Goal: Find specific page/section: Find specific page/section

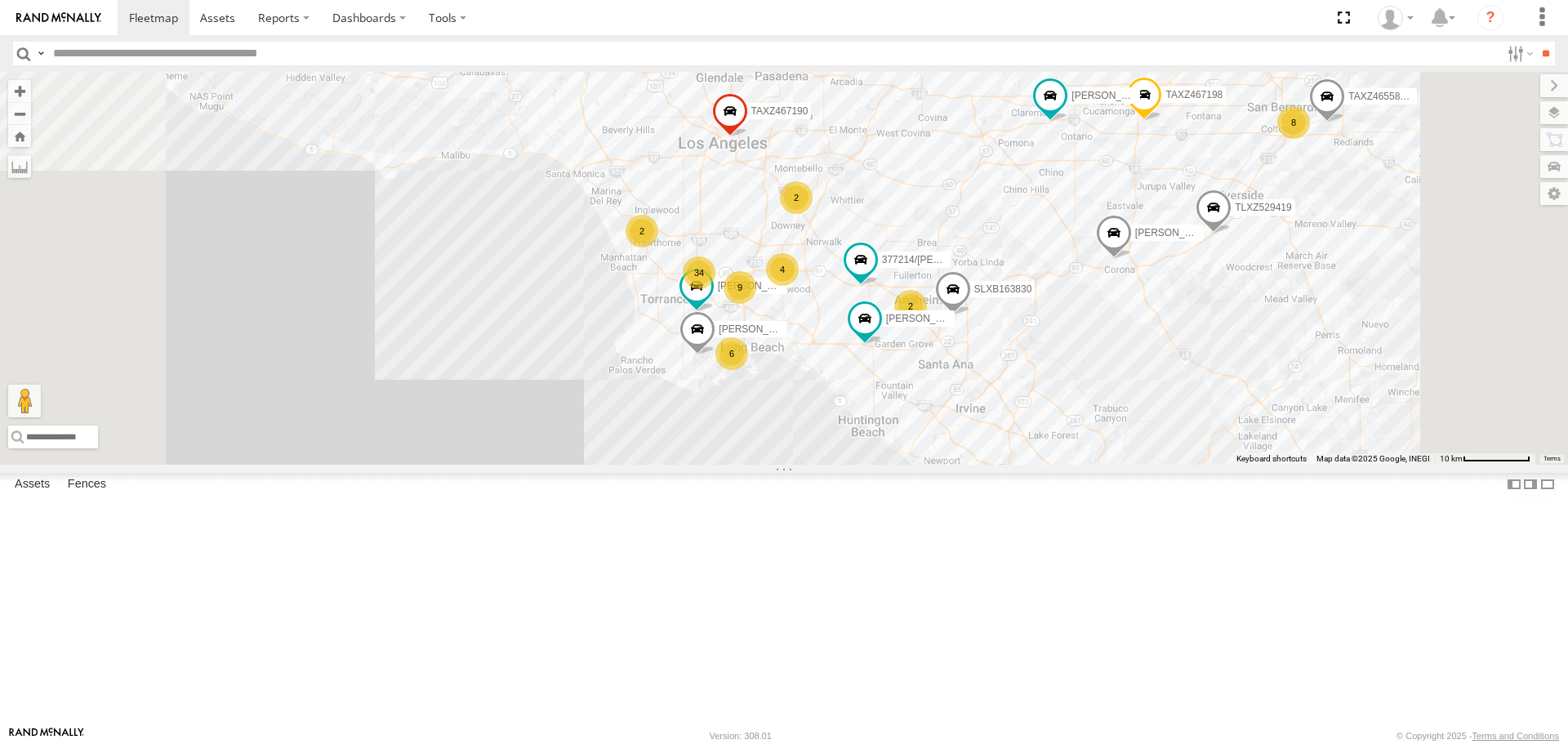
drag, startPoint x: 1072, startPoint y: 489, endPoint x: 1094, endPoint y: 346, distance: 144.7
click at [1094, 346] on div "KENNY JUSTIN/T-1628 TLXZ529419 TAXZ467190 CARLOS 34 2 6 SAM/T-1625 9 2 TAXZ4671…" at bounding box center [784, 268] width 1568 height 392
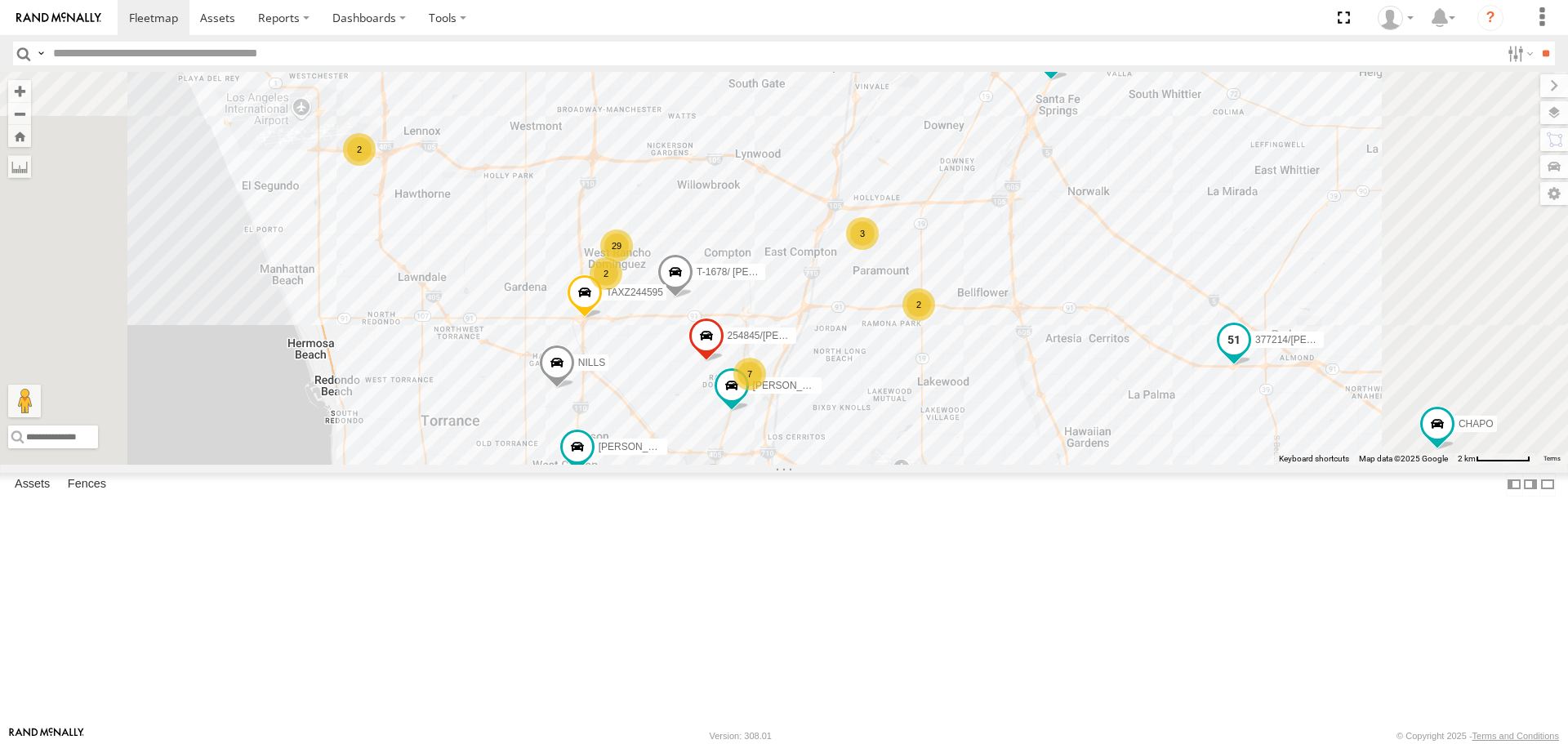
click at [1249, 354] on span at bounding box center [1234, 339] width 30 height 30
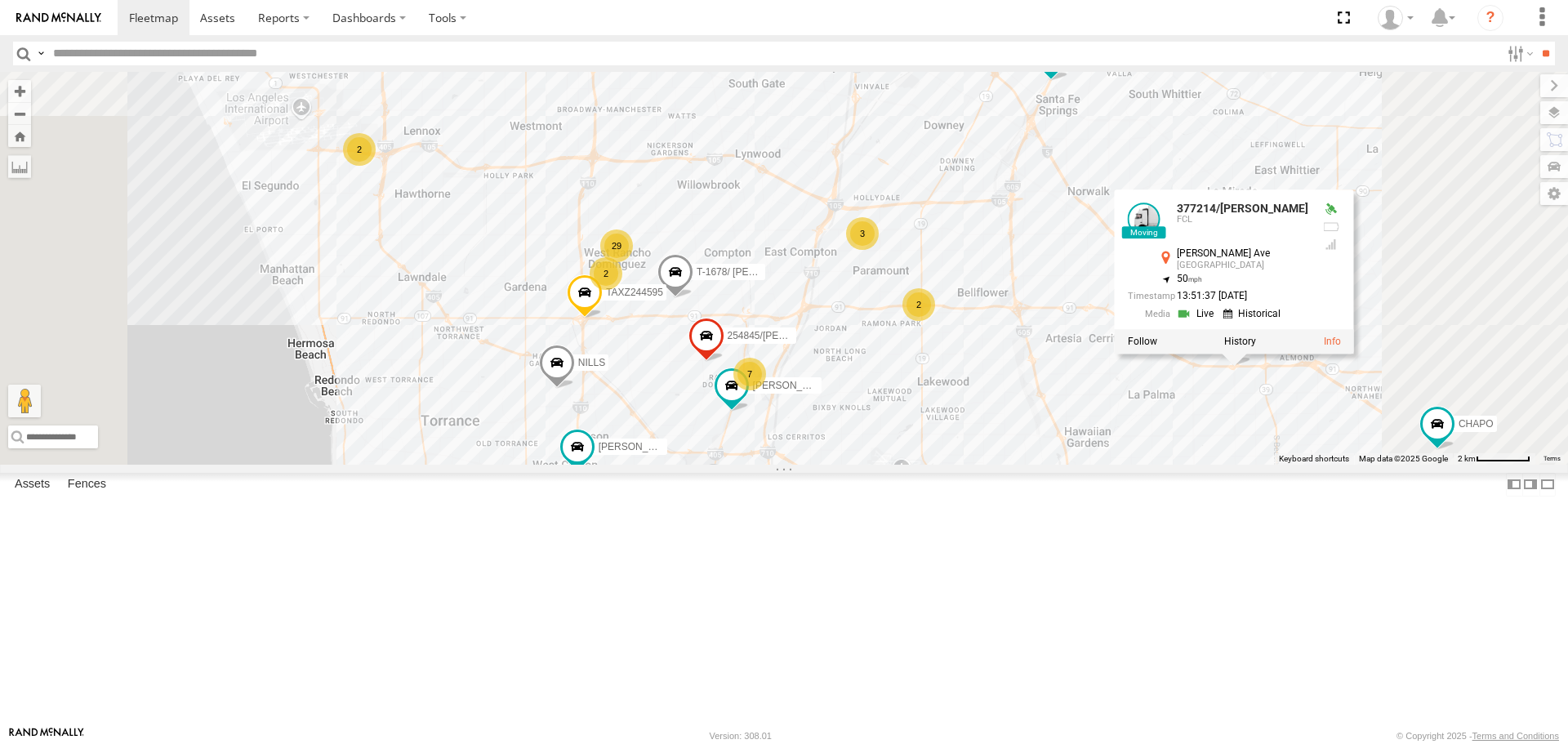
click at [1219, 322] on link at bounding box center [1198, 314] width 41 height 15
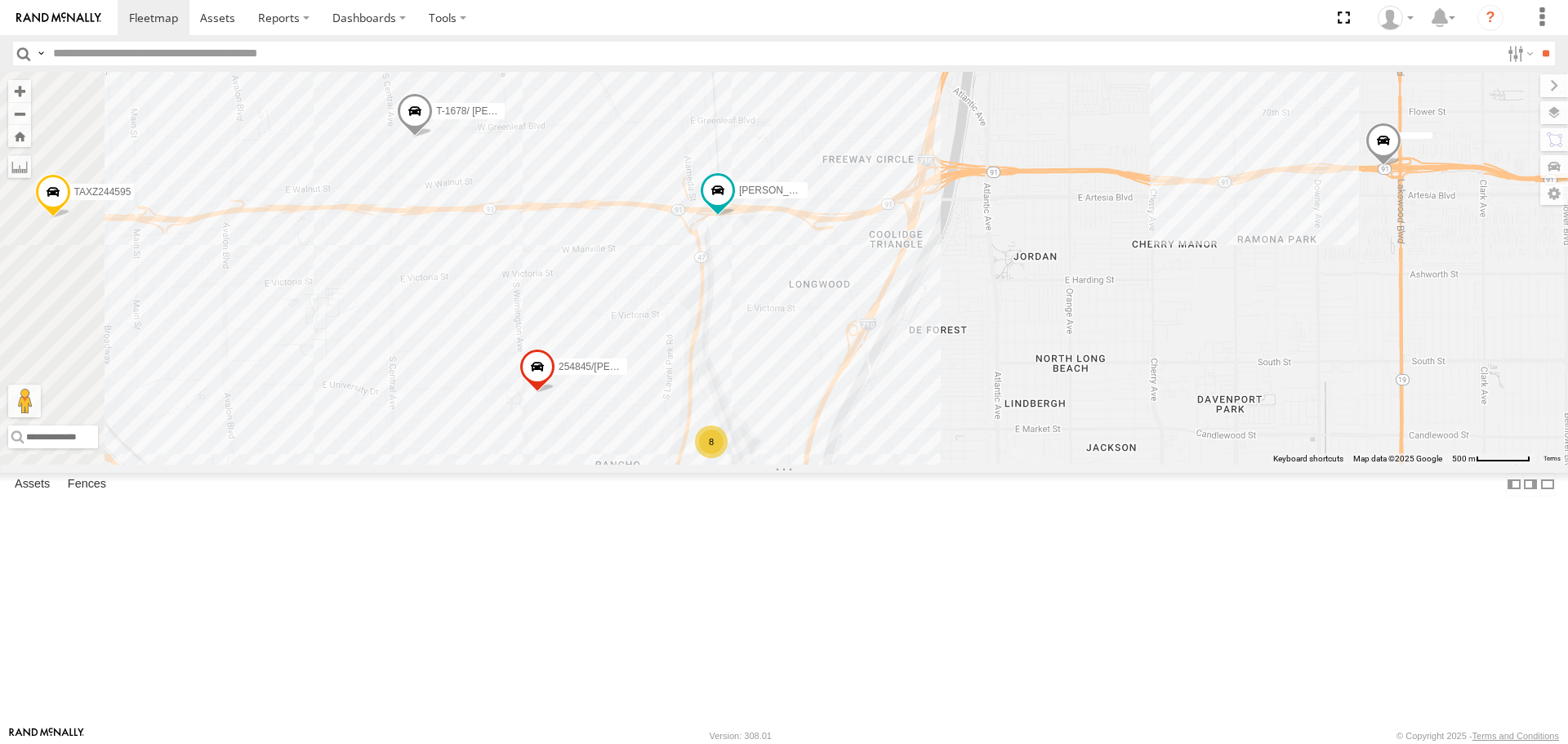
click at [727, 458] on div "8" at bounding box center [711, 441] width 33 height 33
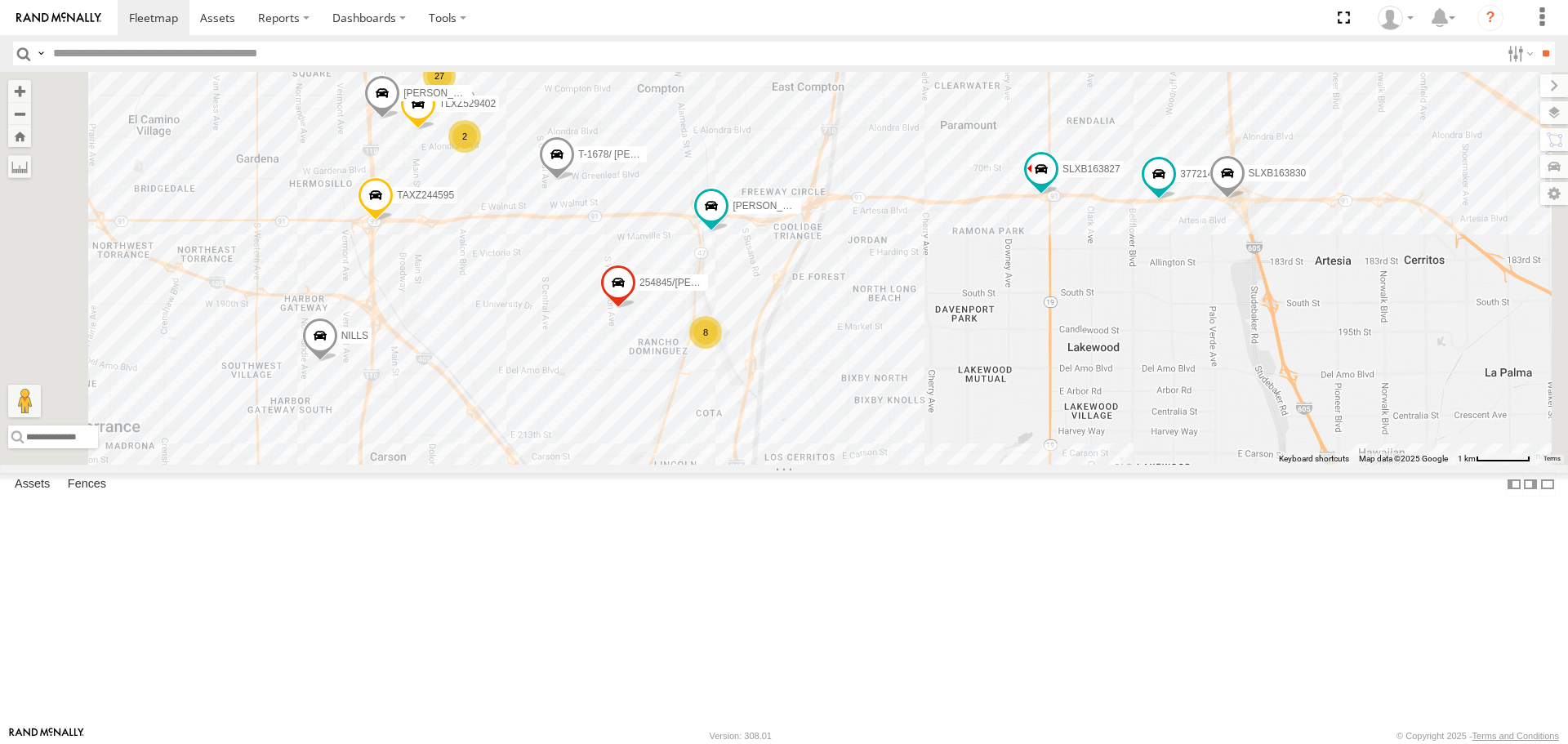
drag, startPoint x: 1207, startPoint y: 390, endPoint x: 1124, endPoint y: 414, distance: 86.4
click at [1124, 414] on div "254845/QUINN DANTE T-1678/ LUIS TAXZ244595 27 8 377214/JOSE SANCHEZ 2 TLXZ52940…" at bounding box center [784, 268] width 1568 height 392
